Goal: Task Accomplishment & Management: Use online tool/utility

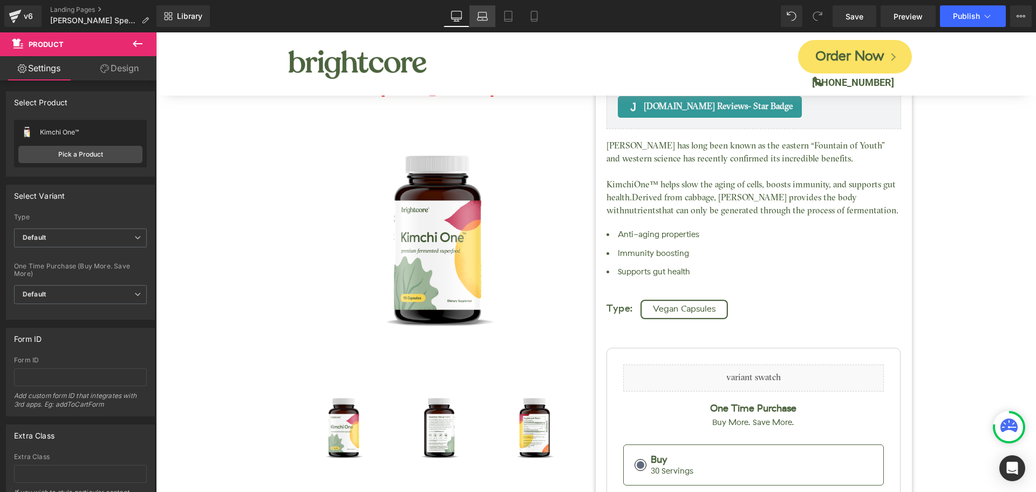
drag, startPoint x: 480, startPoint y: 11, endPoint x: 171, endPoint y: 15, distance: 308.8
click at [480, 11] on icon at bounding box center [482, 16] width 11 height 11
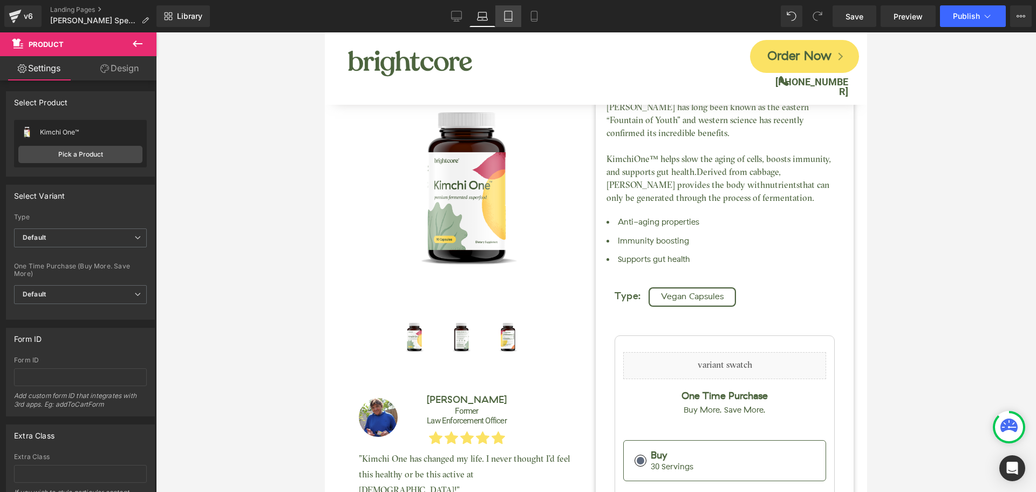
click at [511, 18] on icon at bounding box center [508, 16] width 11 height 11
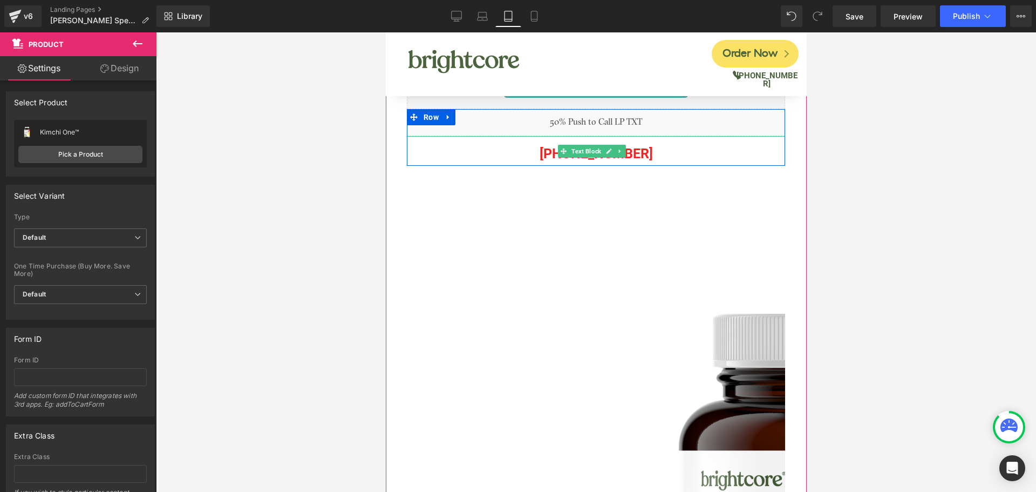
click at [639, 154] on p "[PHONE_NUMBER]" at bounding box center [595, 153] width 378 height 24
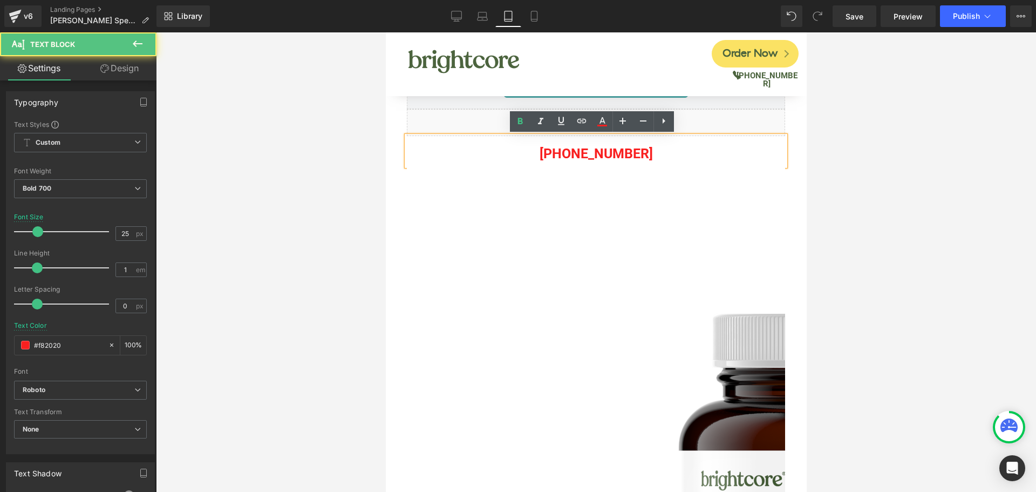
drag, startPoint x: 578, startPoint y: 155, endPoint x: 647, endPoint y: 153, distance: 69.1
click at [647, 153] on p "[PHONE_NUMBER]" at bounding box center [595, 153] width 378 height 24
paste div
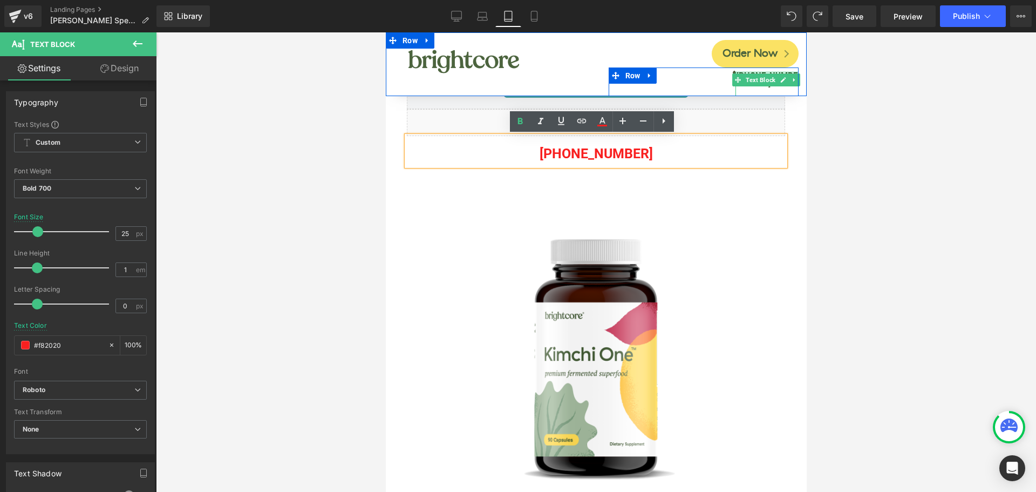
click at [785, 71] on b "[PHONE_NUMBER]" at bounding box center [766, 80] width 61 height 18
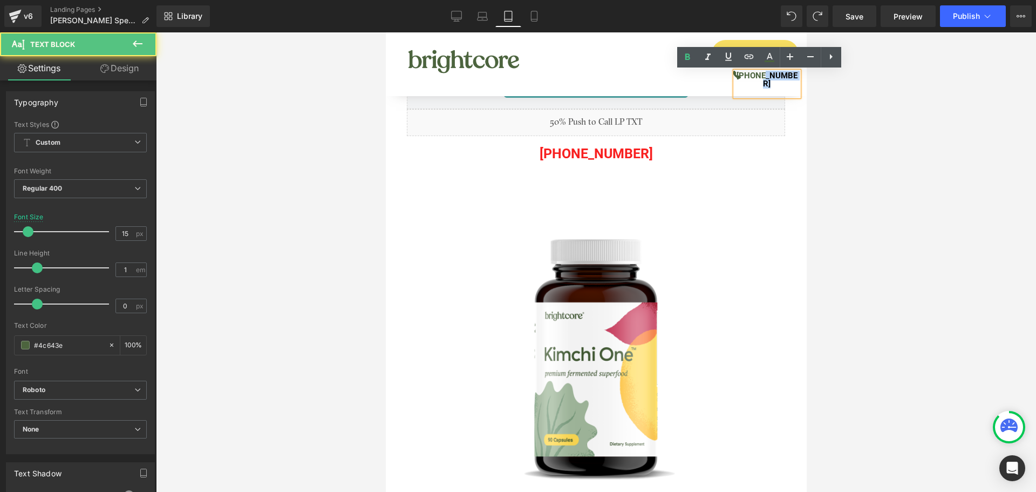
drag, startPoint x: 756, startPoint y: 74, endPoint x: 788, endPoint y: 74, distance: 31.8
click at [788, 74] on b "[PHONE_NUMBER]" at bounding box center [766, 80] width 61 height 18
copy b "901-4163"
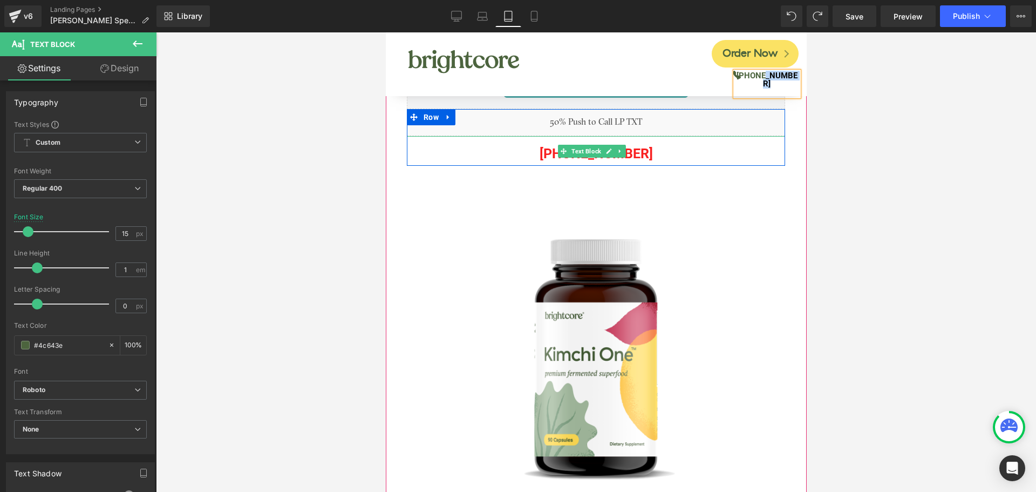
click at [637, 149] on p "[PHONE_NUMBER]" at bounding box center [595, 153] width 378 height 24
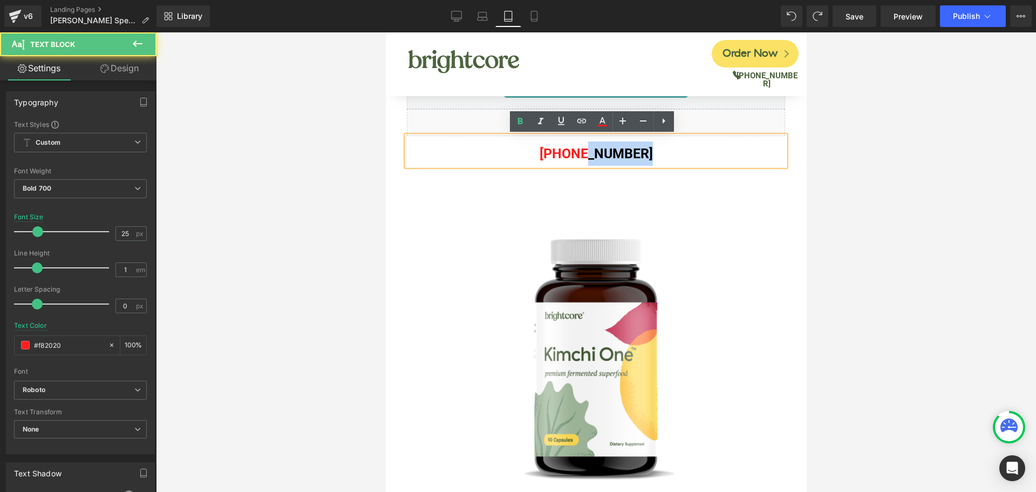
drag, startPoint x: 579, startPoint y: 153, endPoint x: 637, endPoint y: 153, distance: 57.8
click at [637, 153] on p "[PHONE_NUMBER]" at bounding box center [595, 153] width 378 height 24
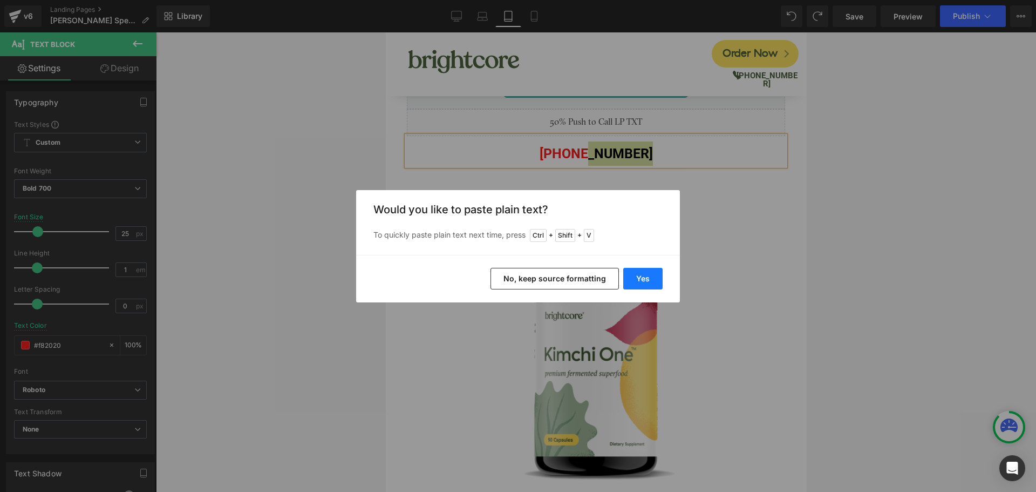
click at [641, 274] on button "Yes" at bounding box center [642, 279] width 39 height 22
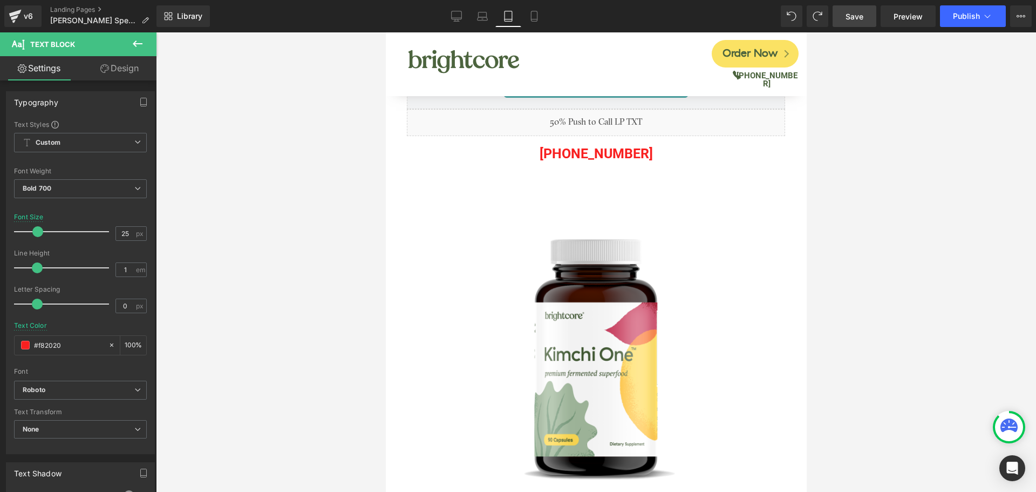
click at [857, 22] on span "Save" at bounding box center [855, 16] width 18 height 11
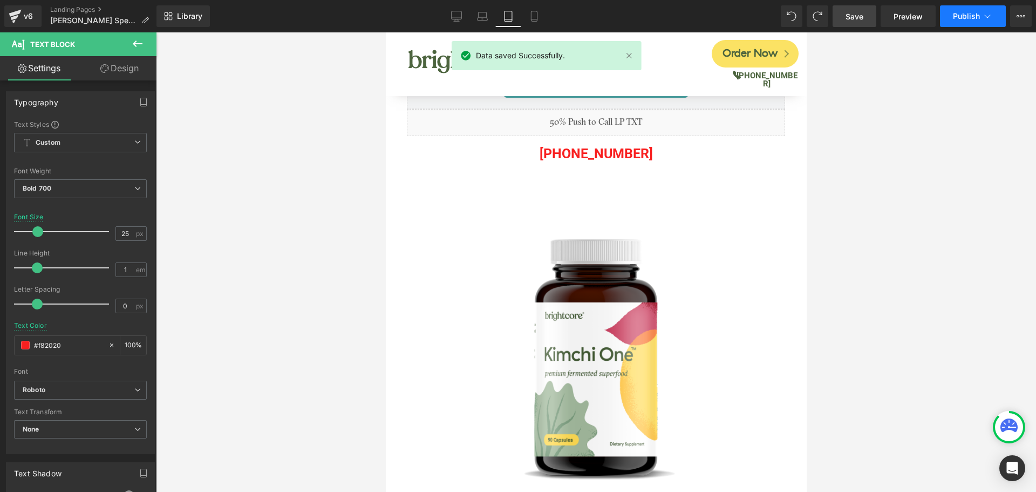
click at [968, 16] on span "Publish" at bounding box center [966, 16] width 27 height 9
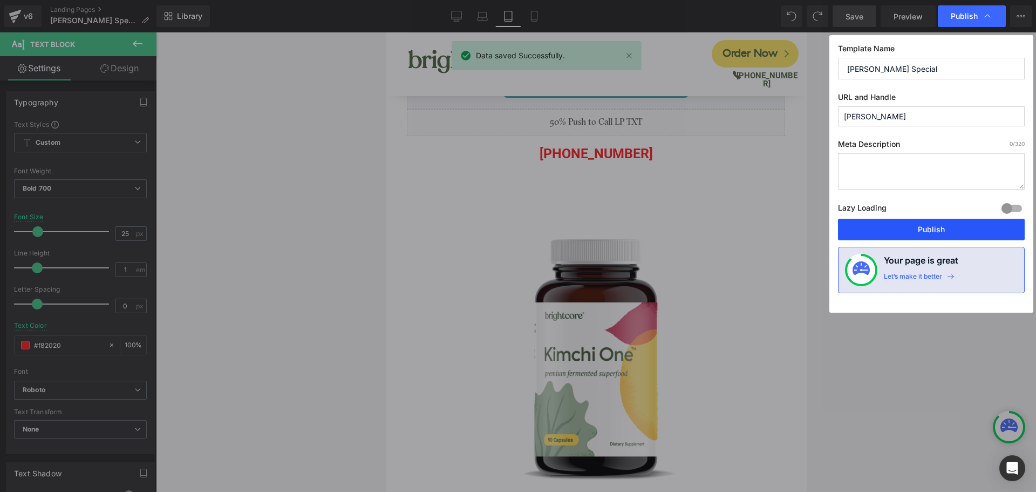
drag, startPoint x: 978, startPoint y: 234, endPoint x: 328, endPoint y: 142, distance: 657.0
click at [978, 234] on button "Publish" at bounding box center [931, 230] width 187 height 22
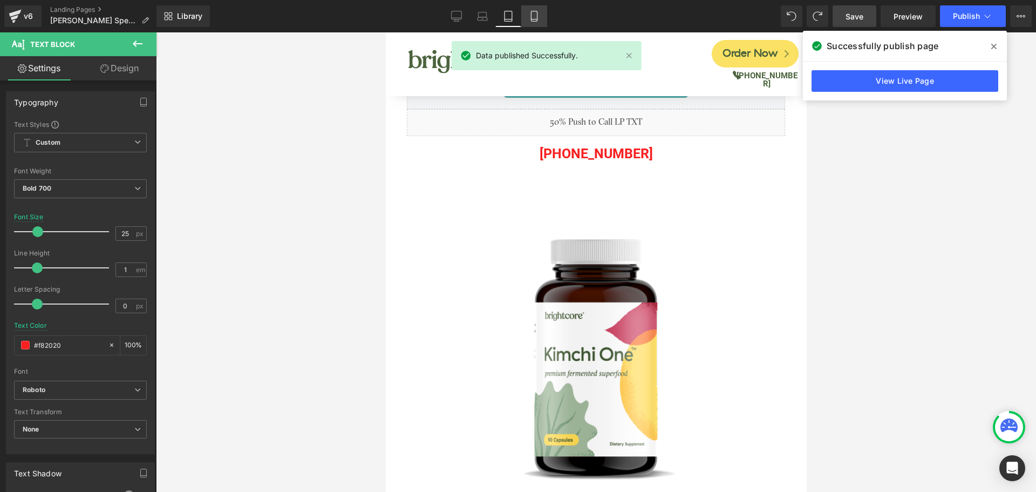
click at [526, 17] on link "Mobile" at bounding box center [534, 16] width 26 height 22
type input "16"
type input "100"
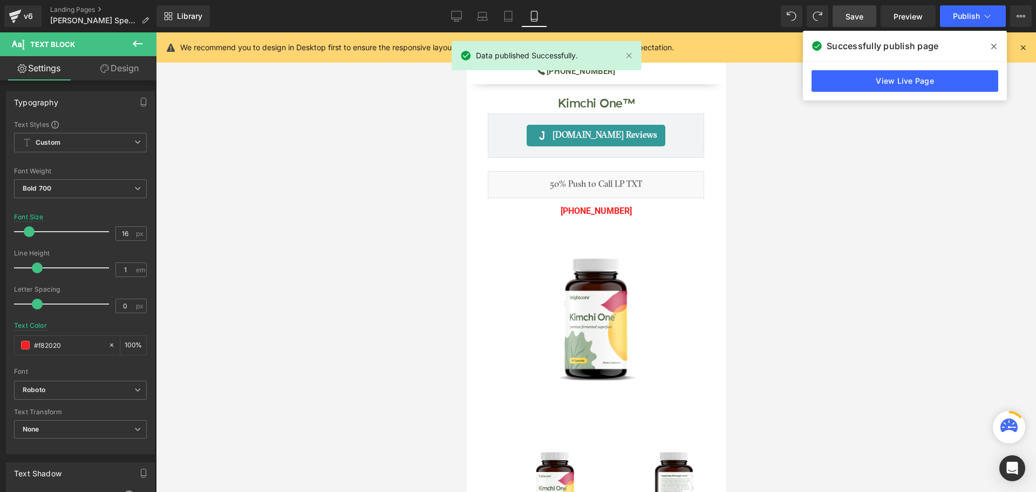
scroll to position [62, 0]
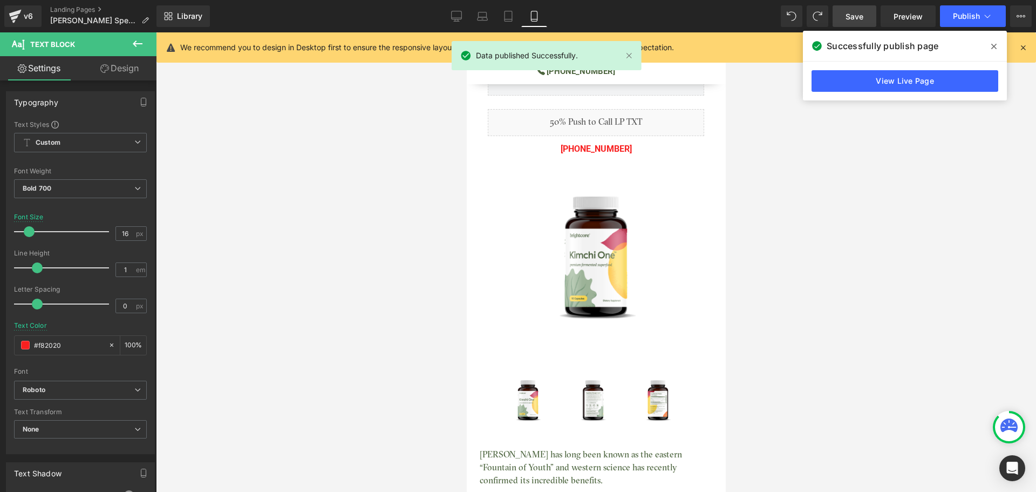
click at [989, 45] on span at bounding box center [994, 46] width 17 height 17
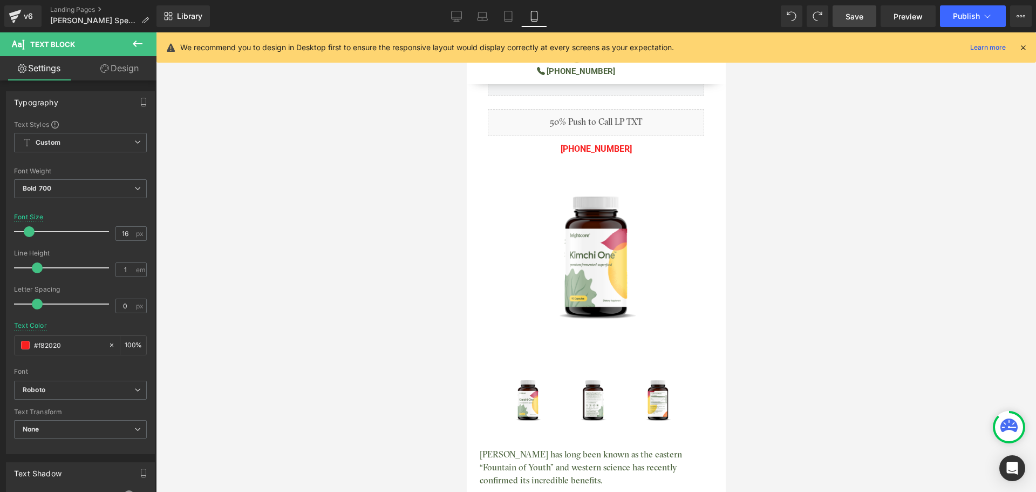
click at [419, 322] on div at bounding box center [596, 261] width 880 height 459
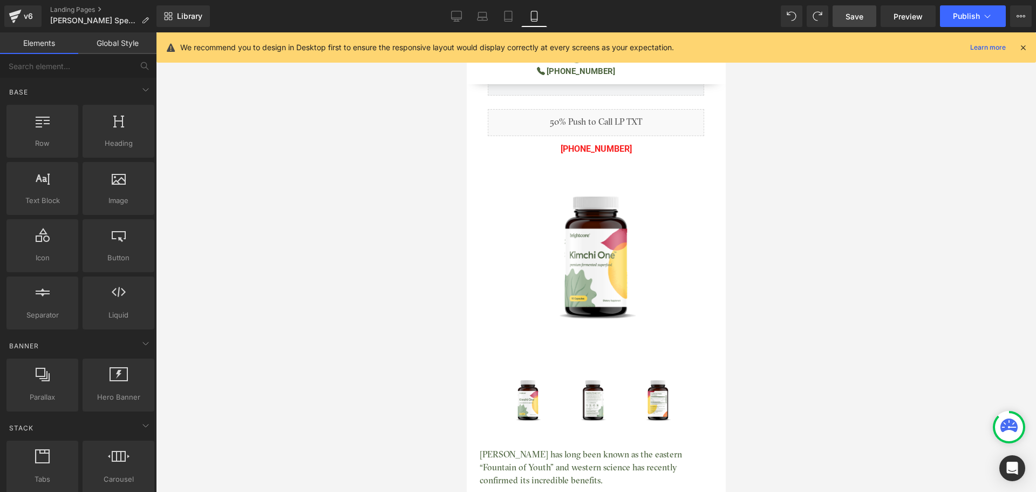
click at [330, 292] on div at bounding box center [596, 261] width 880 height 459
click at [1010, 155] on div at bounding box center [596, 261] width 880 height 459
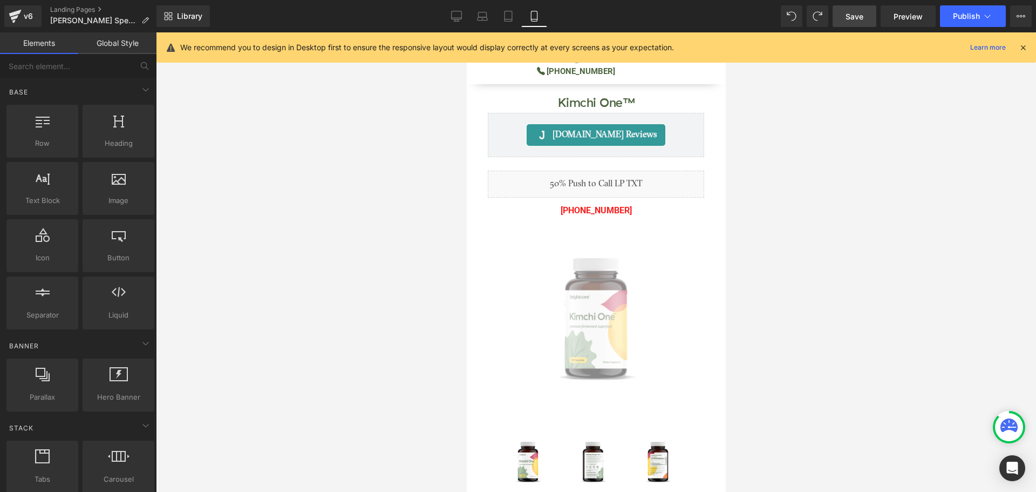
scroll to position [0, 0]
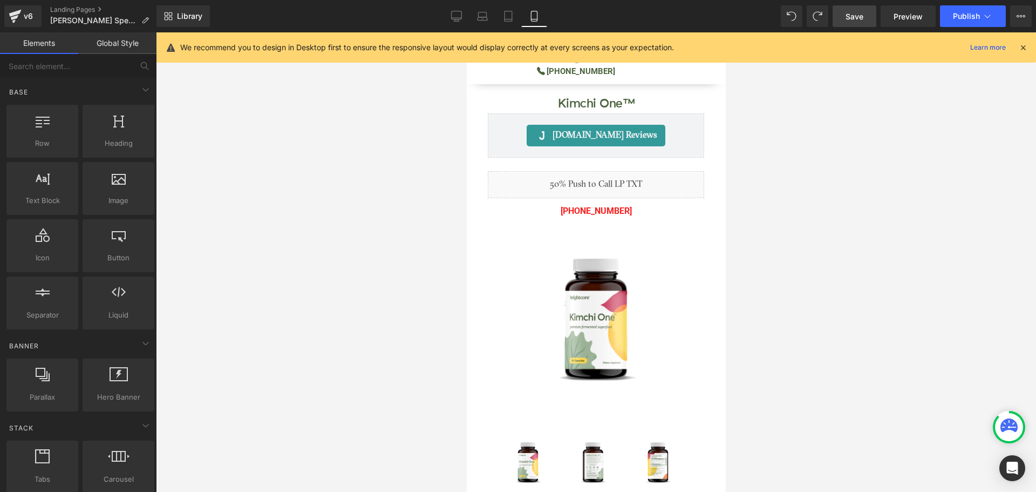
drag, startPoint x: 395, startPoint y: 304, endPoint x: 398, endPoint y: 299, distance: 6.2
click at [394, 303] on div at bounding box center [596, 261] width 880 height 459
click at [1023, 47] on icon at bounding box center [1024, 48] width 10 height 10
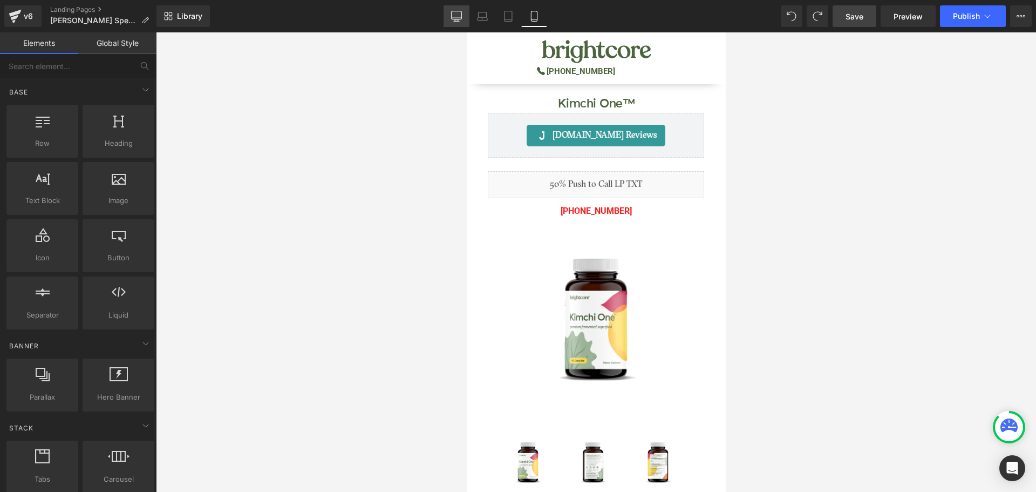
click at [448, 12] on link "Desktop" at bounding box center [457, 16] width 26 height 22
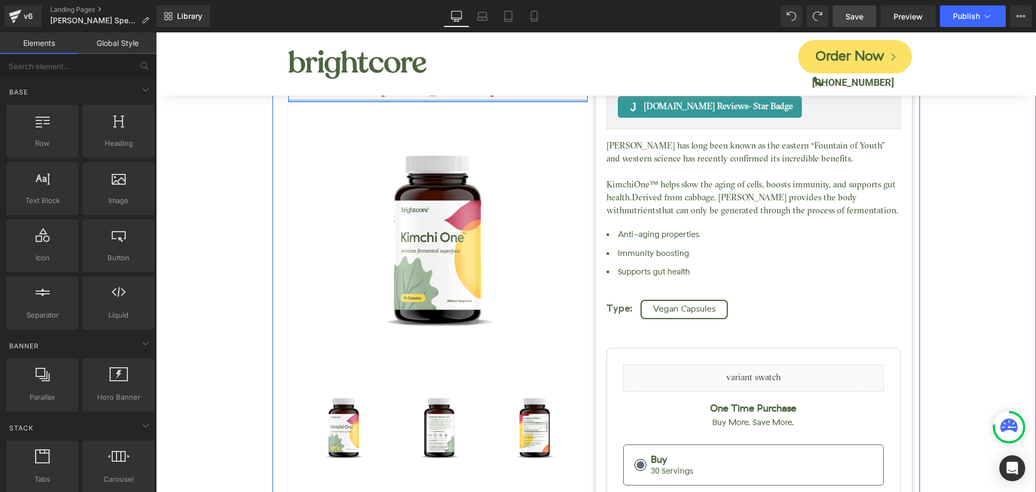
click at [406, 100] on div at bounding box center [438, 100] width 300 height 3
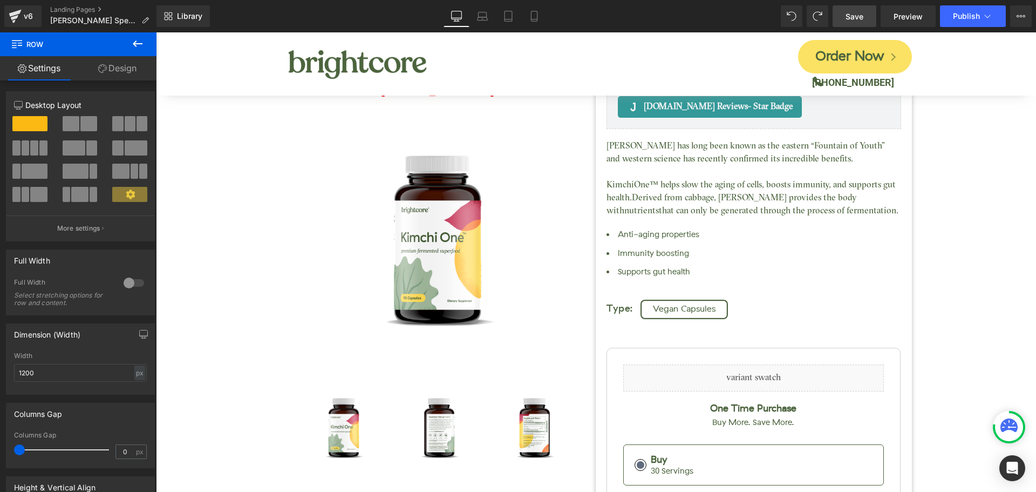
click at [849, 14] on span "Save" at bounding box center [855, 16] width 18 height 11
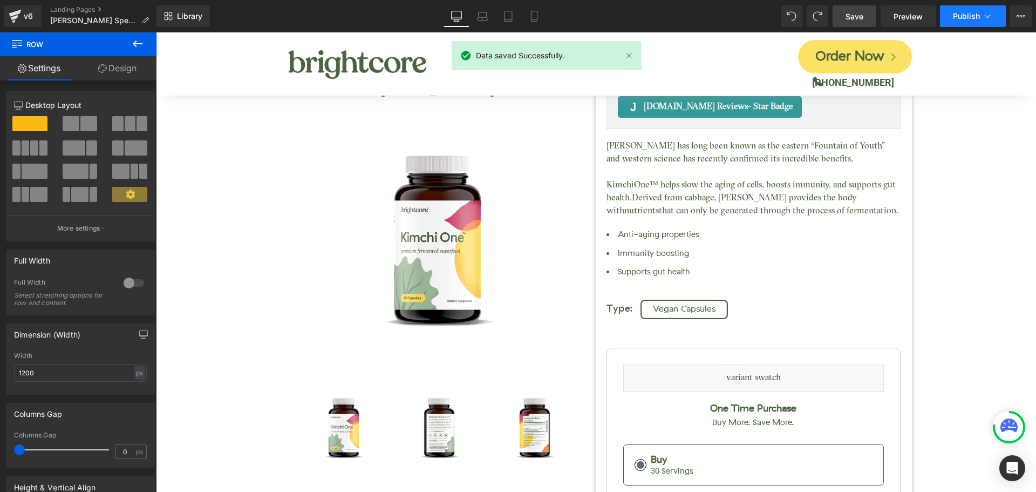
click at [966, 18] on span "Publish" at bounding box center [966, 16] width 27 height 9
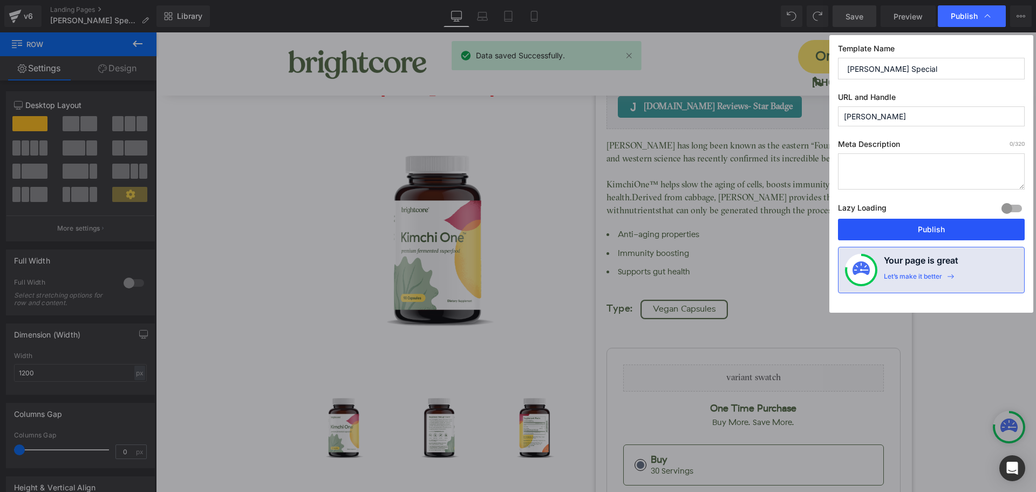
click at [965, 234] on button "Publish" at bounding box center [931, 230] width 187 height 22
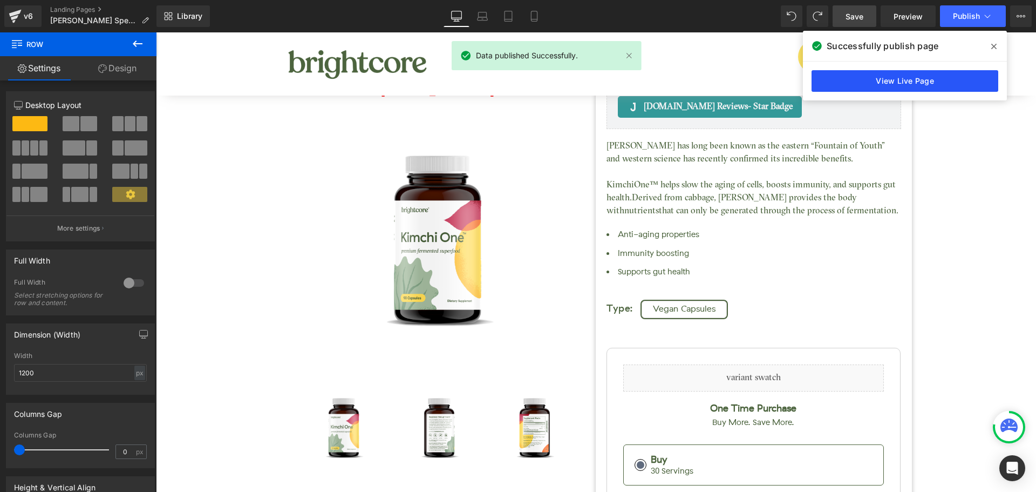
click at [921, 78] on link "View Live Page" at bounding box center [905, 81] width 187 height 22
